Goal: Check status: Check status

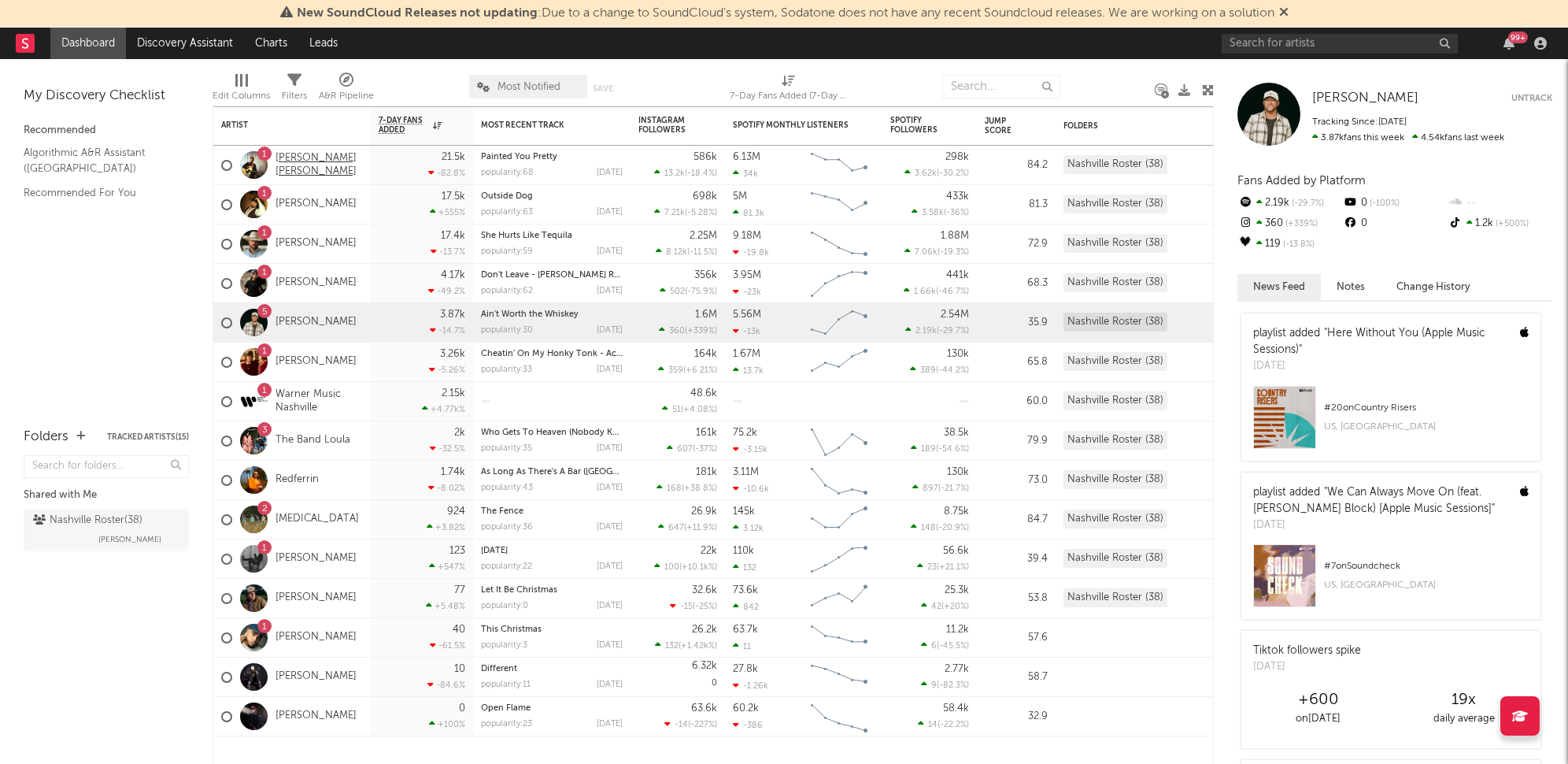
click at [289, 164] on link "[PERSON_NAME] [PERSON_NAME]" at bounding box center [319, 166] width 88 height 27
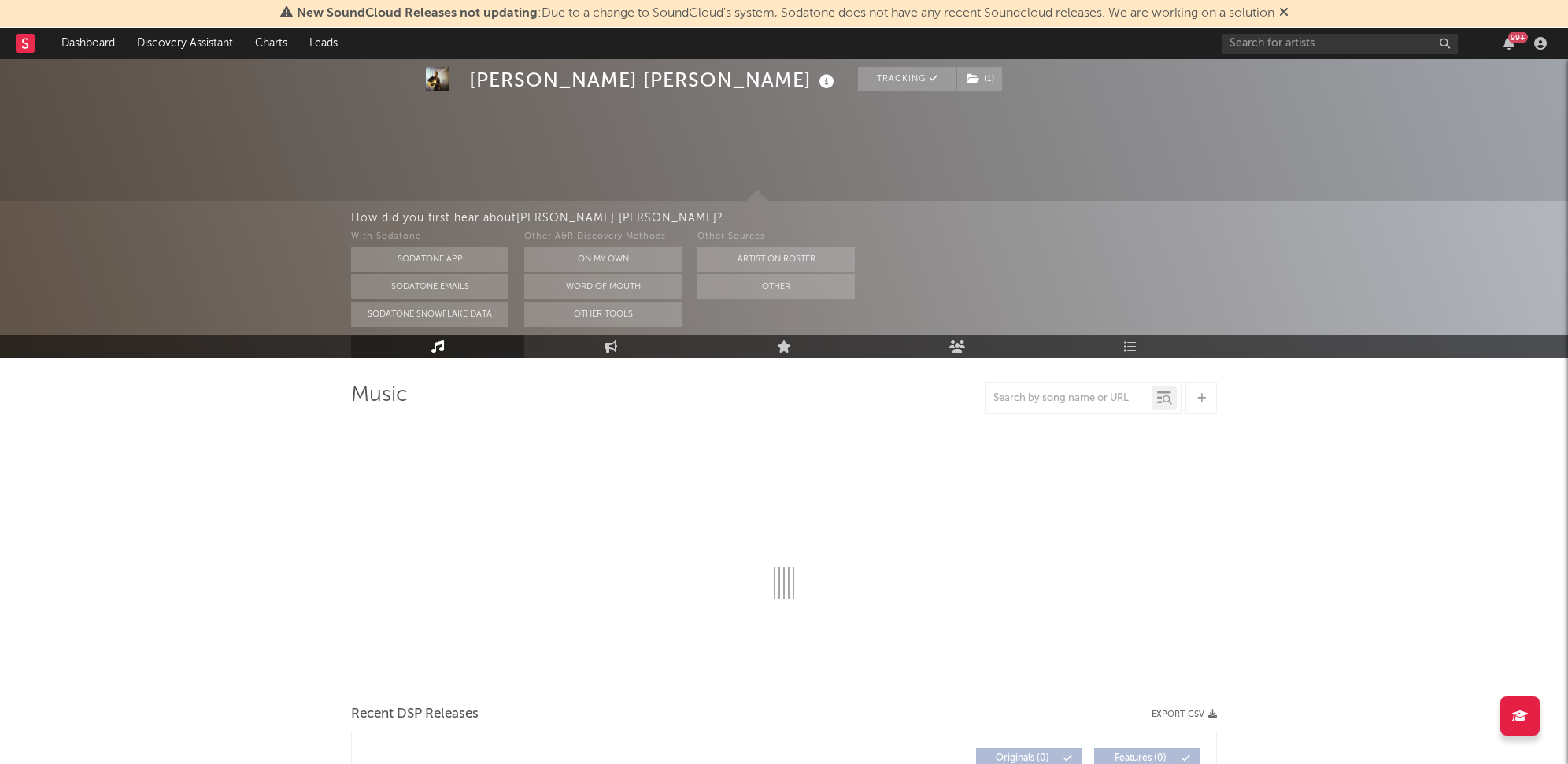
scroll to position [99, 0]
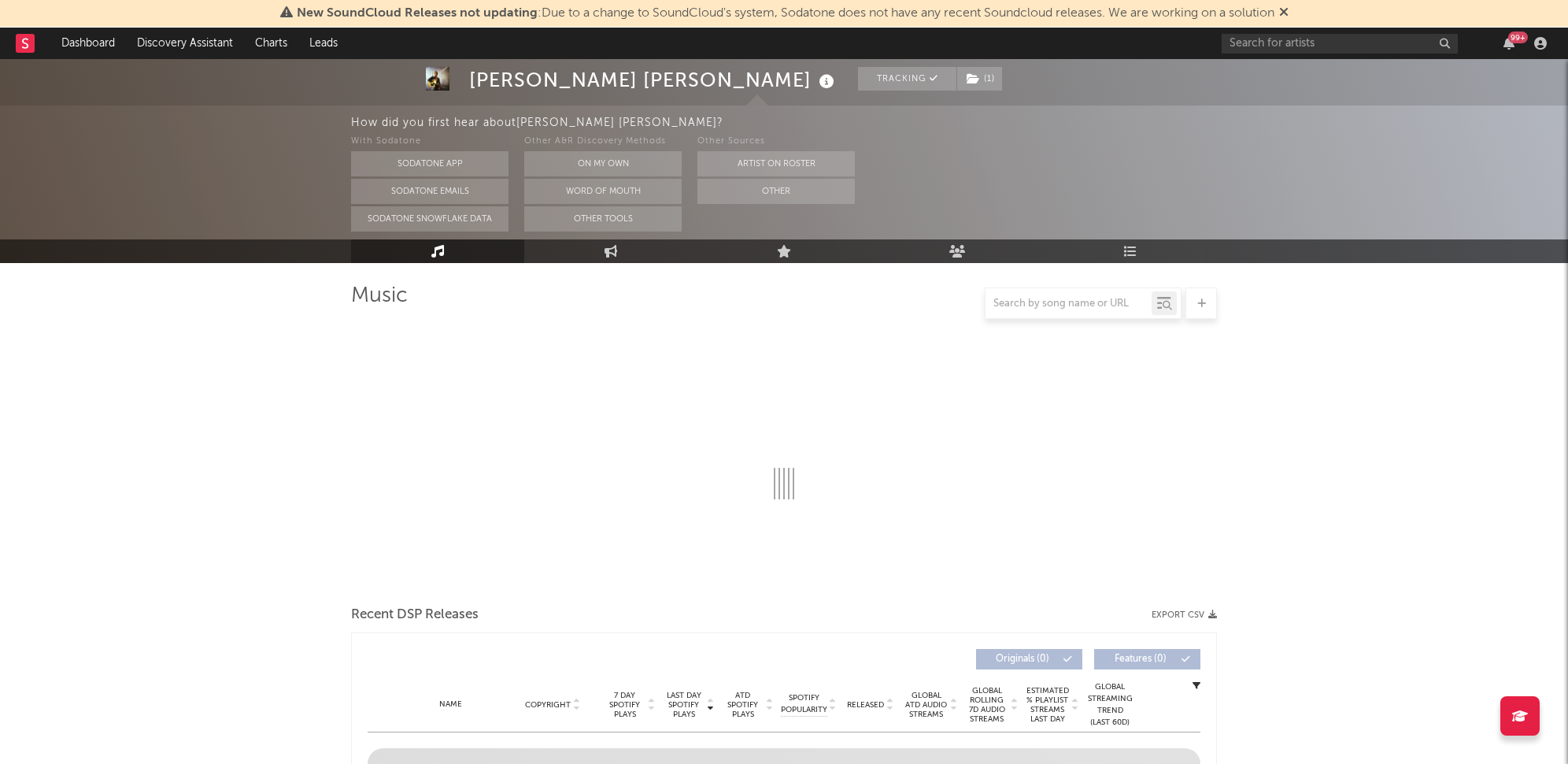
select select "6m"
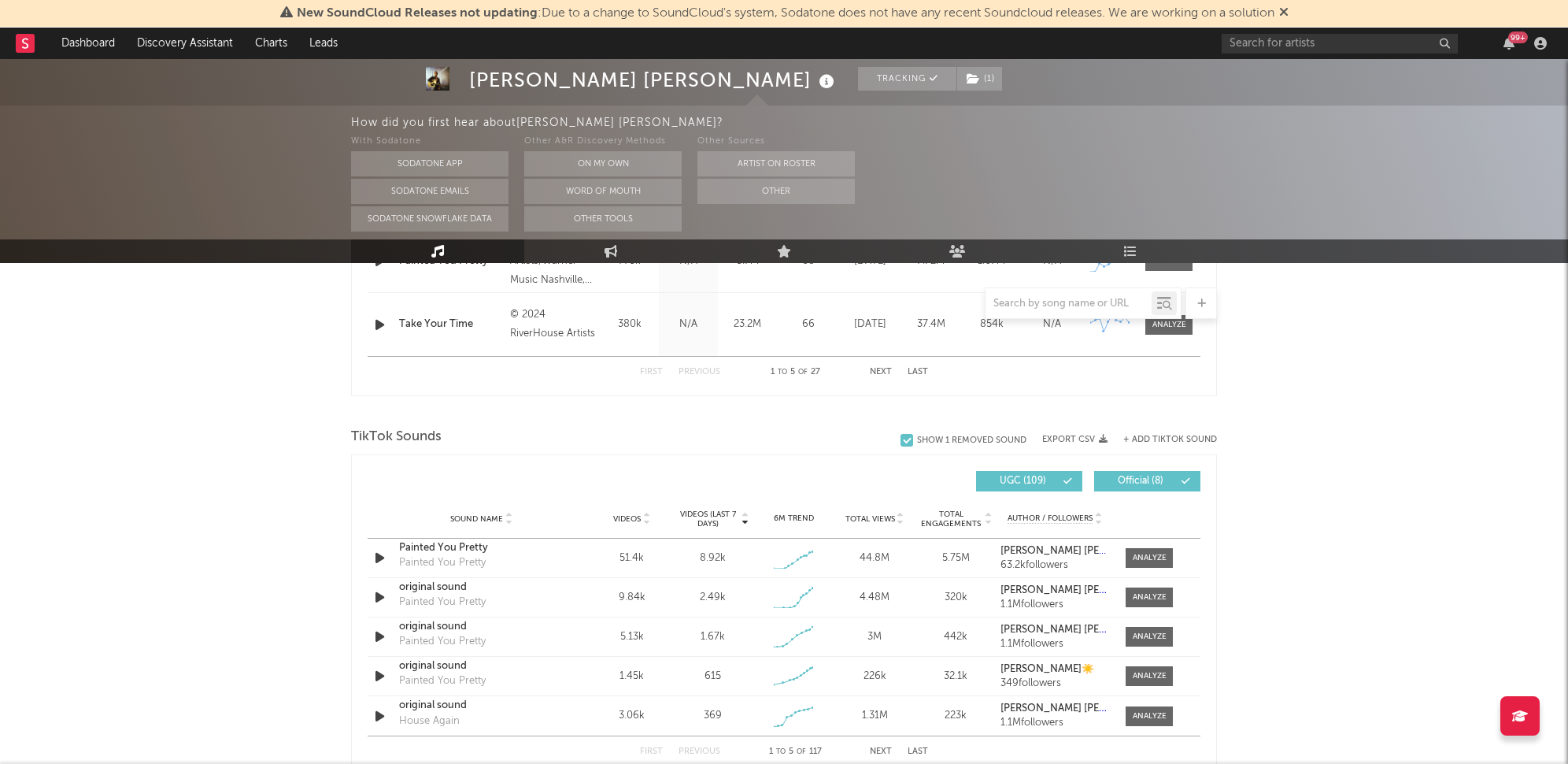
scroll to position [999, 0]
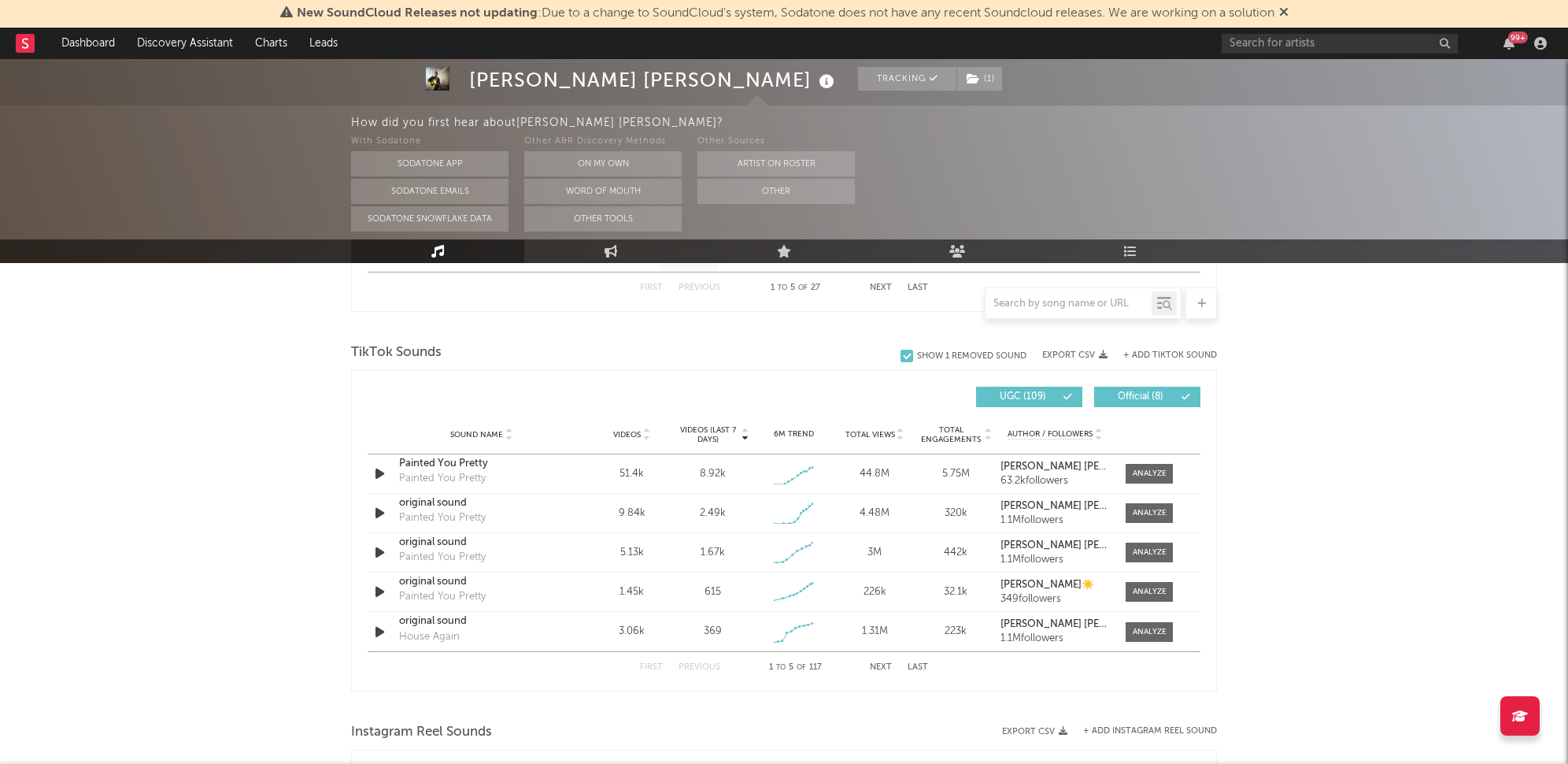
click at [887, 666] on button "Next" at bounding box center [880, 667] width 22 height 9
click at [645, 665] on button "First" at bounding box center [651, 667] width 23 height 9
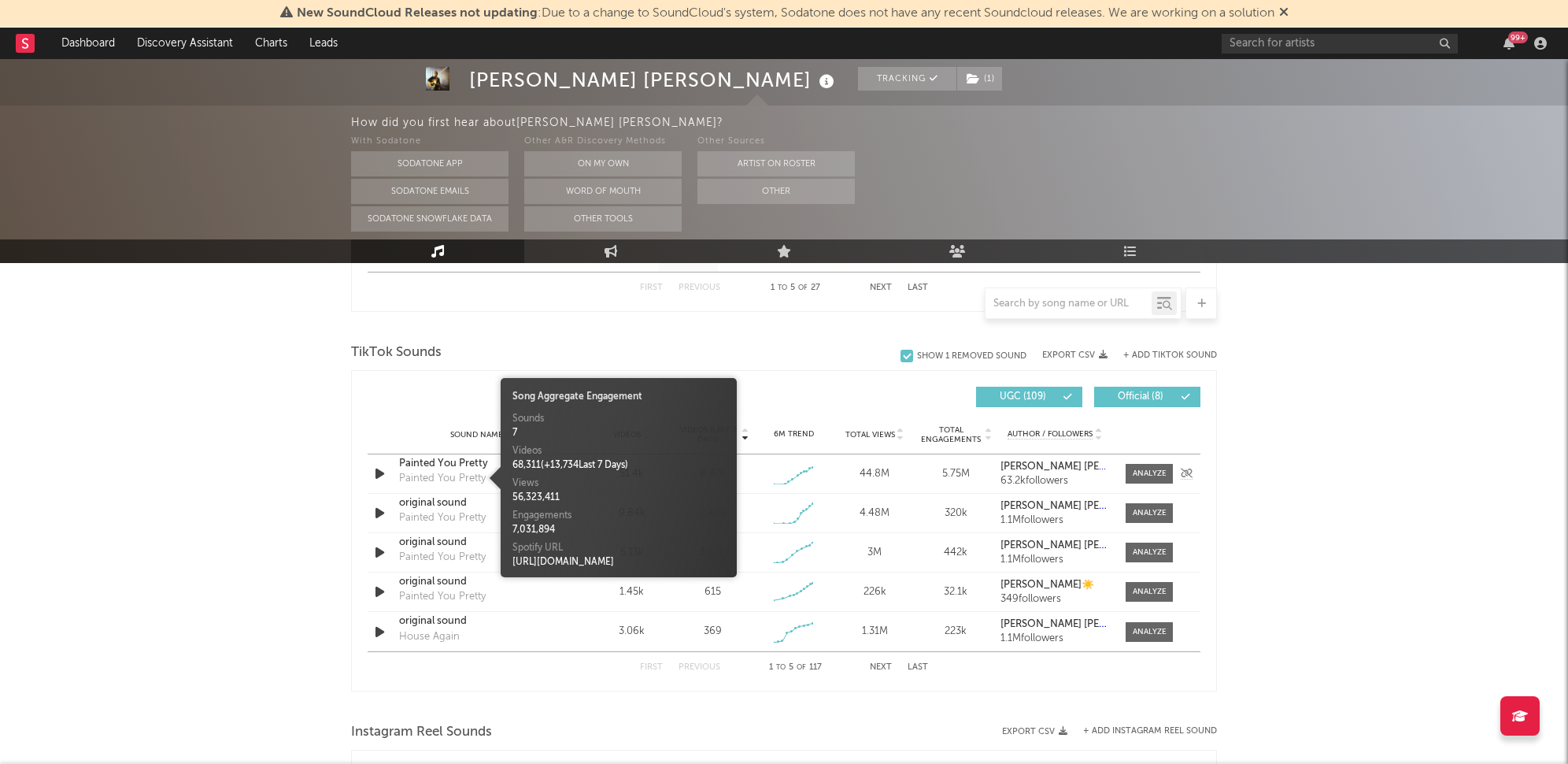
click at [450, 473] on div "Painted You Pretty" at bounding box center [442, 478] width 87 height 16
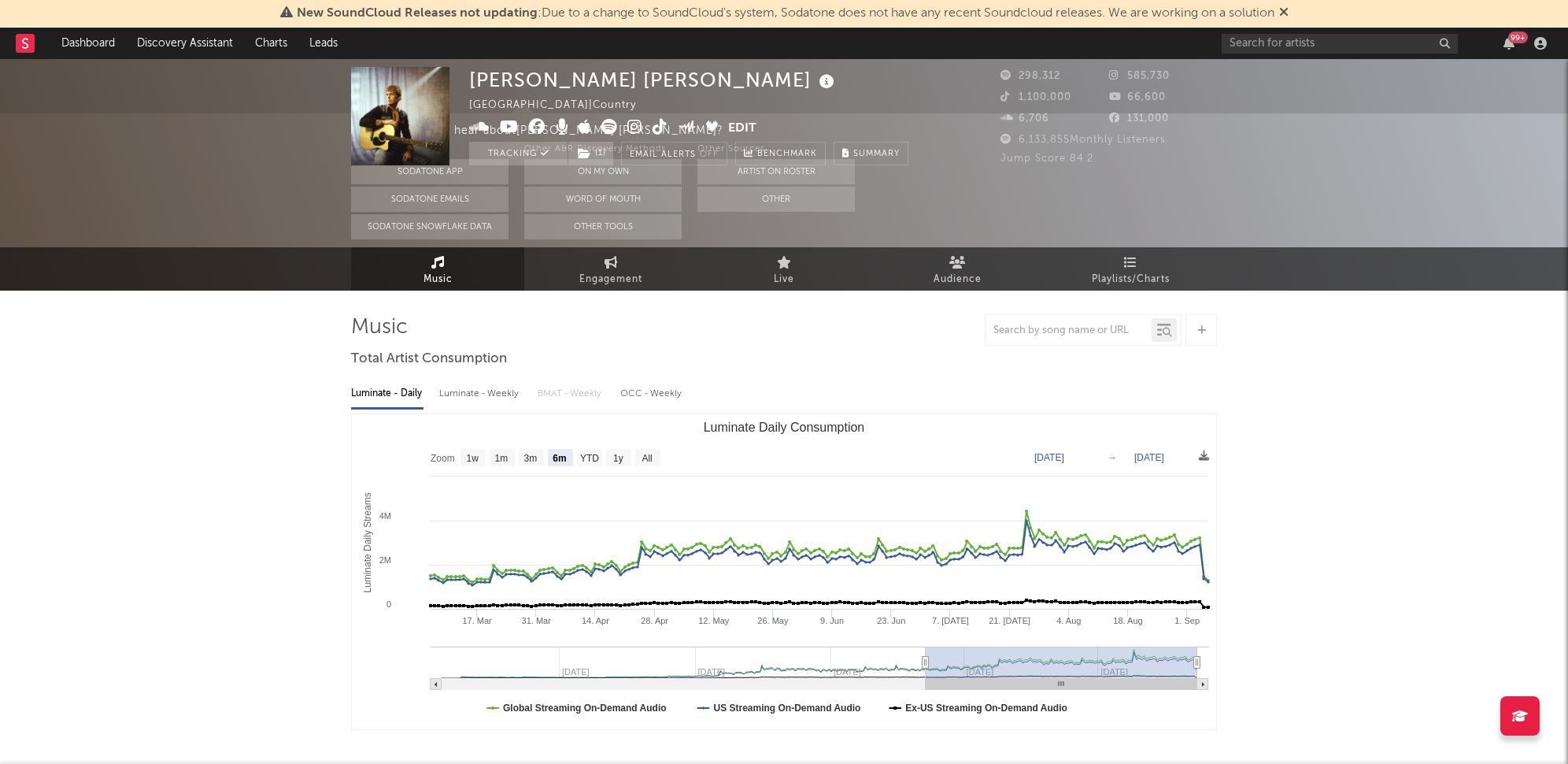
scroll to position [0, 0]
